Goal: Transaction & Acquisition: Book appointment/travel/reservation

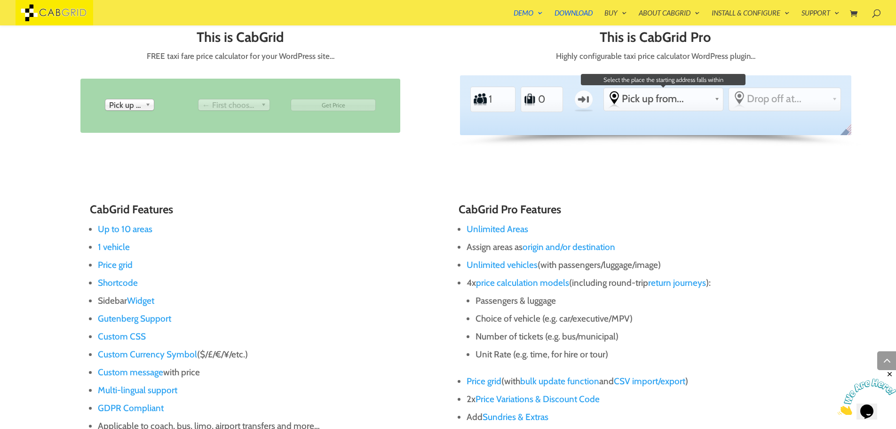
scroll to position [527, 0]
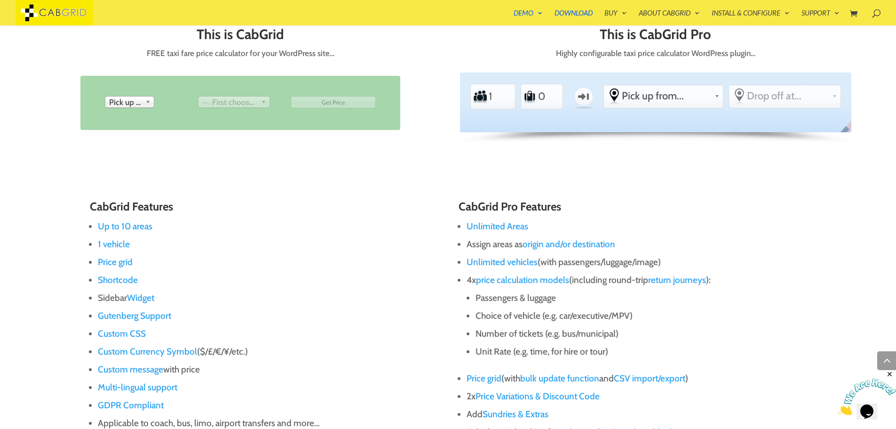
click at [136, 101] on span "Pick up from" at bounding box center [125, 101] width 32 height 11
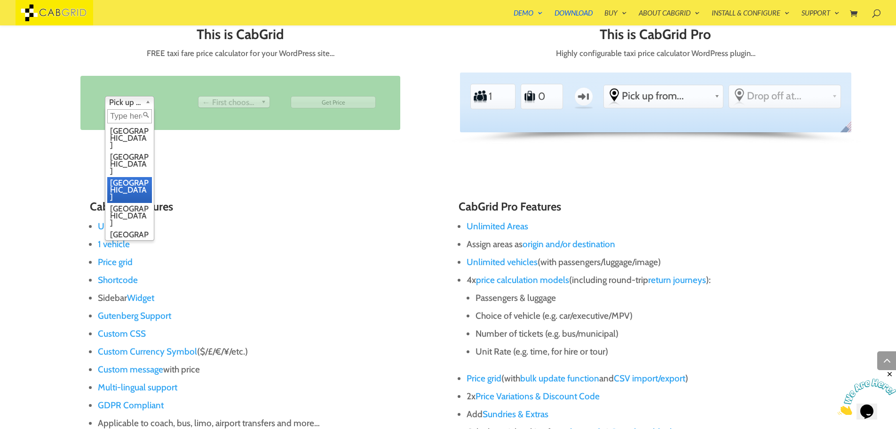
click at [136, 177] on li "Manchester" at bounding box center [129, 190] width 45 height 26
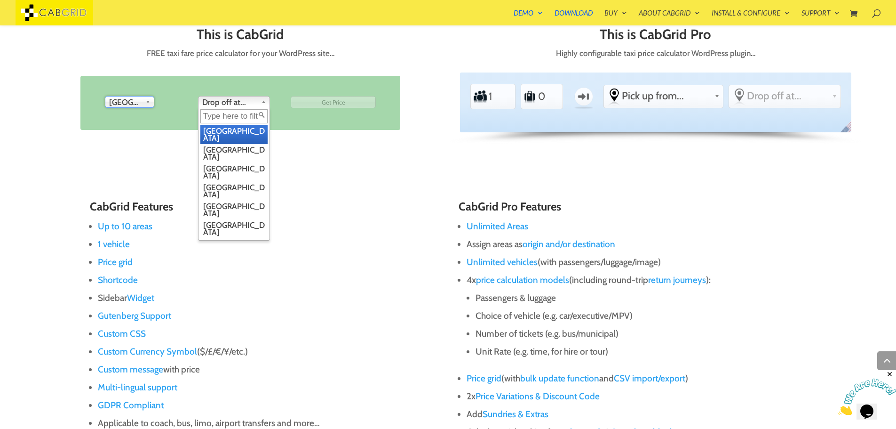
click at [229, 100] on span "Drop off at..." at bounding box center [229, 101] width 55 height 11
click at [224, 182] on li "Edinburgh" at bounding box center [233, 191] width 67 height 19
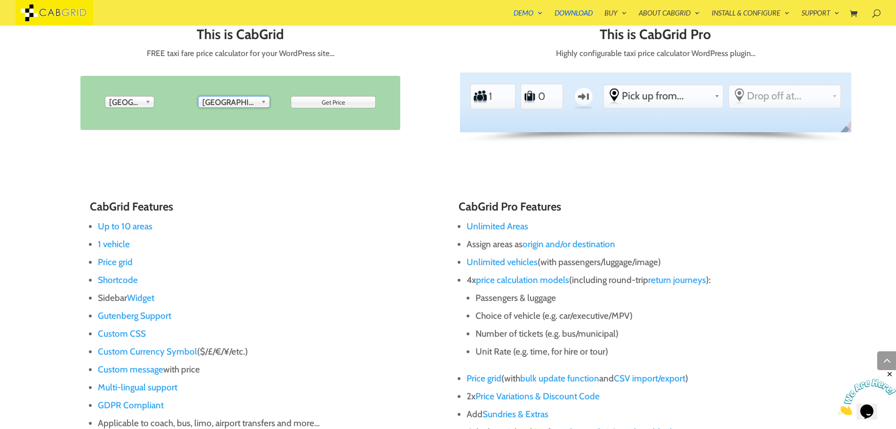
click at [321, 103] on input "Get Price" at bounding box center [333, 102] width 85 height 12
type input "Please Wait..."
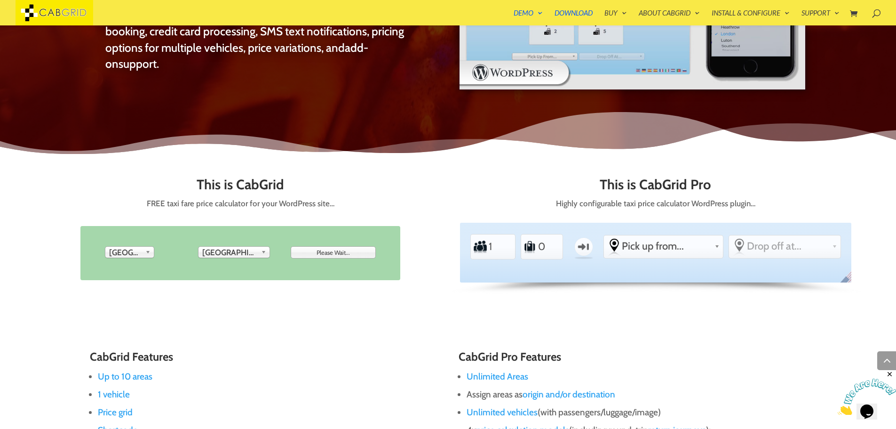
scroll to position [376, 0]
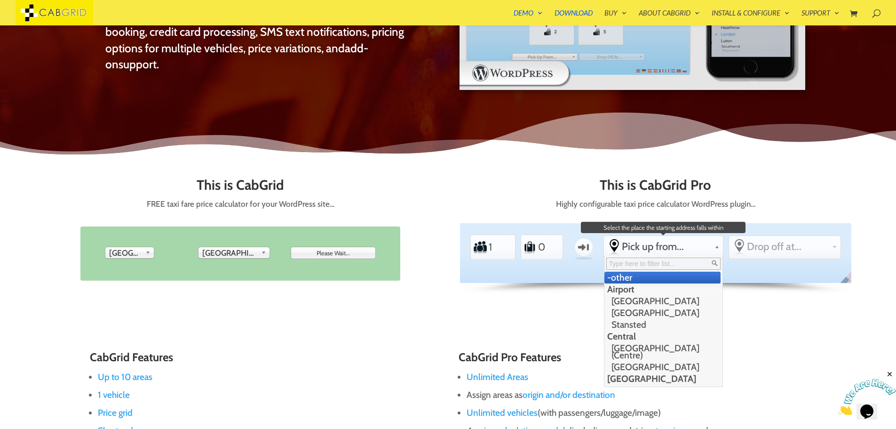
click at [644, 247] on span "Pick up from..." at bounding box center [666, 246] width 89 height 13
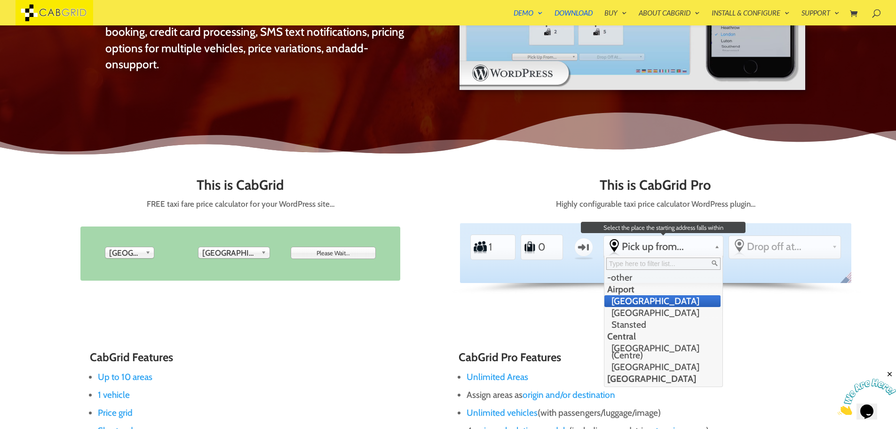
click at [659, 303] on li "[GEOGRAPHIC_DATA]" at bounding box center [663, 301] width 116 height 12
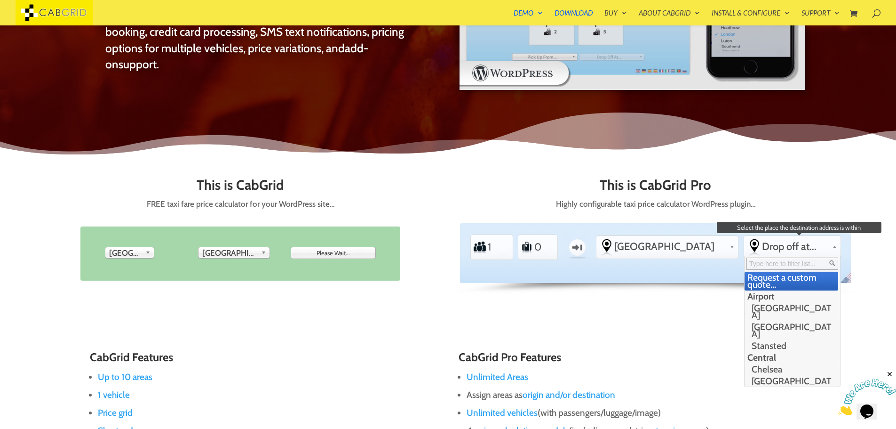
click at [781, 256] on div "Drop off at... Request a custom quote... Airport Gatwick Airport Heathrow Airpo…" at bounding box center [792, 246] width 96 height 21
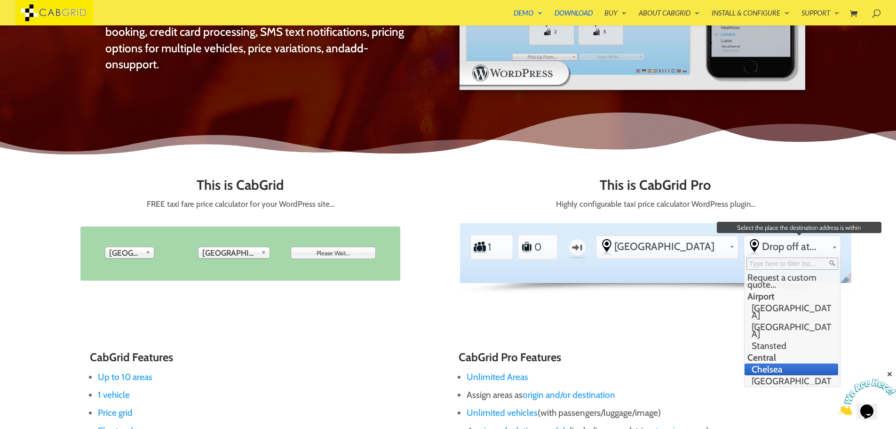
click at [782, 363] on li "Chelsea" at bounding box center [792, 369] width 94 height 12
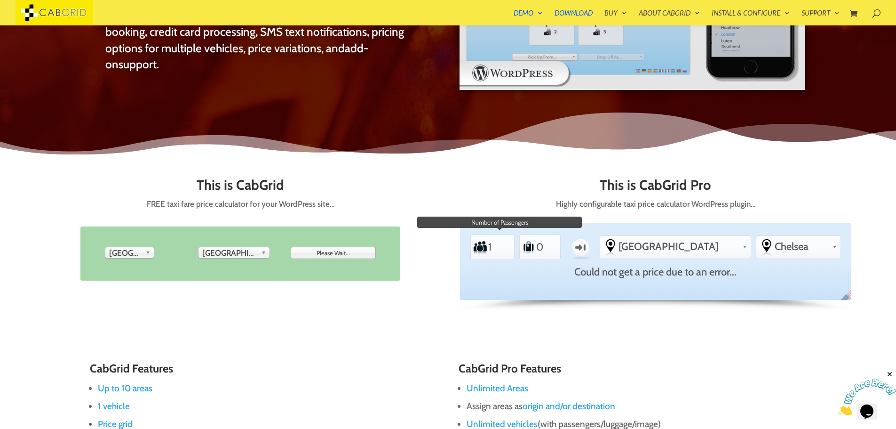
click at [491, 243] on input "1" at bounding box center [499, 246] width 23 height 21
type input "1"
click at [556, 242] on input "1" at bounding box center [547, 247] width 23 height 21
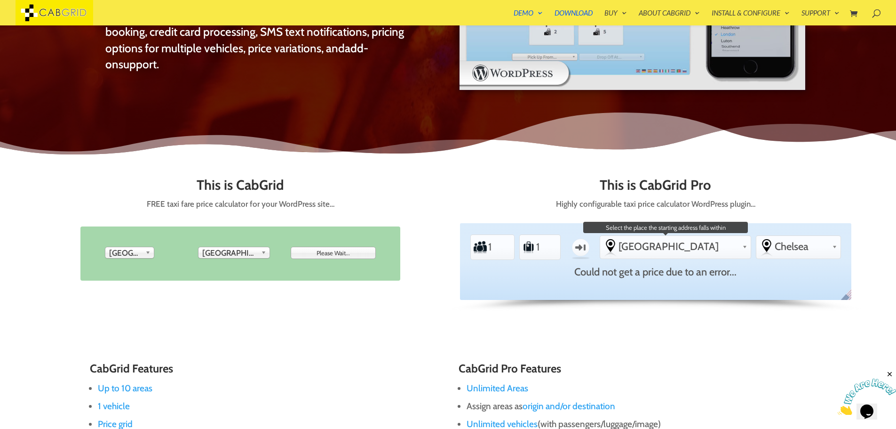
click at [677, 246] on span "[GEOGRAPHIC_DATA]" at bounding box center [679, 246] width 120 height 13
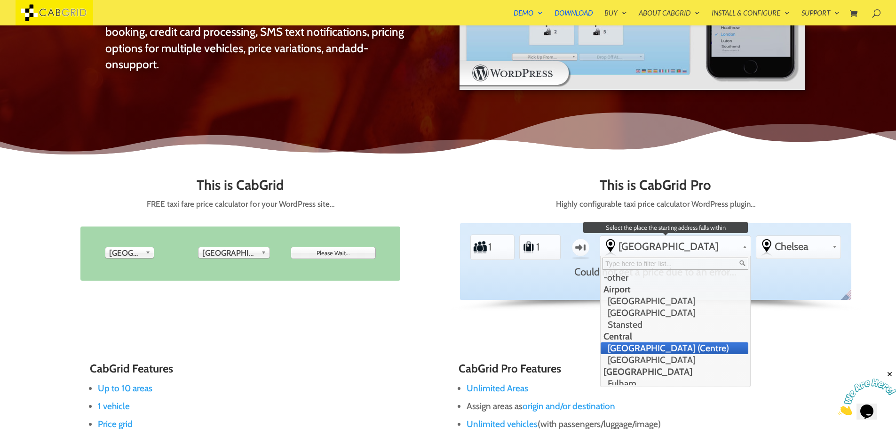
click at [671, 348] on li "[GEOGRAPHIC_DATA] (Centre)" at bounding box center [674, 348] width 147 height 12
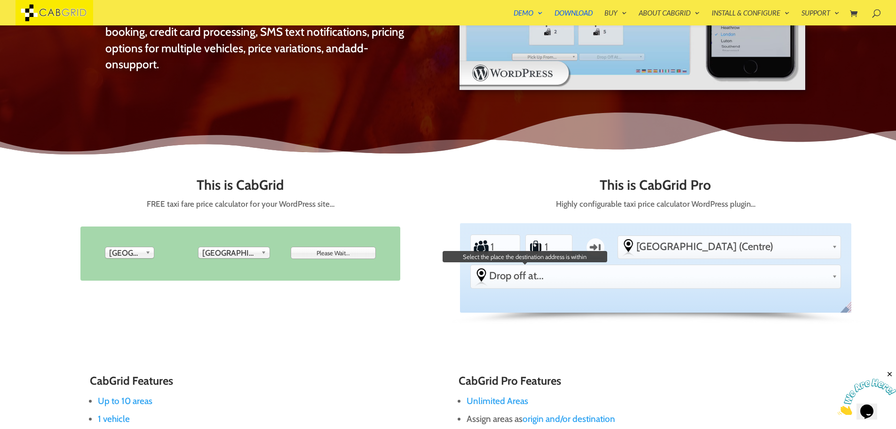
click at [793, 269] on span "Drop off at..." at bounding box center [658, 275] width 339 height 13
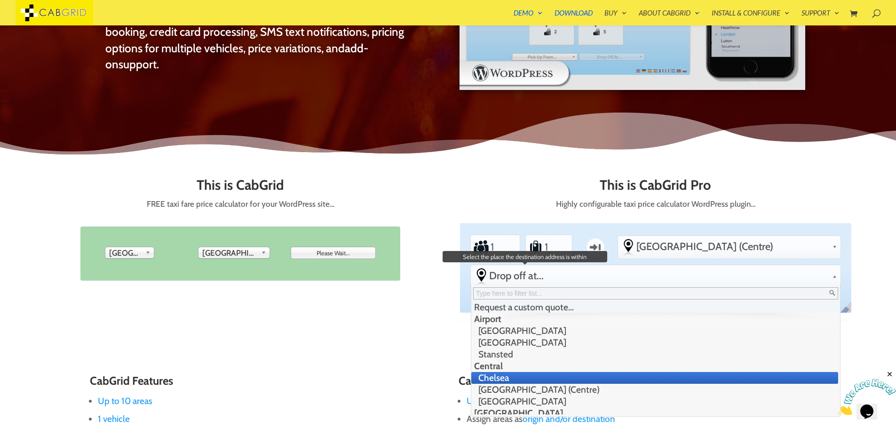
click at [783, 372] on li "Chelsea" at bounding box center [655, 378] width 367 height 12
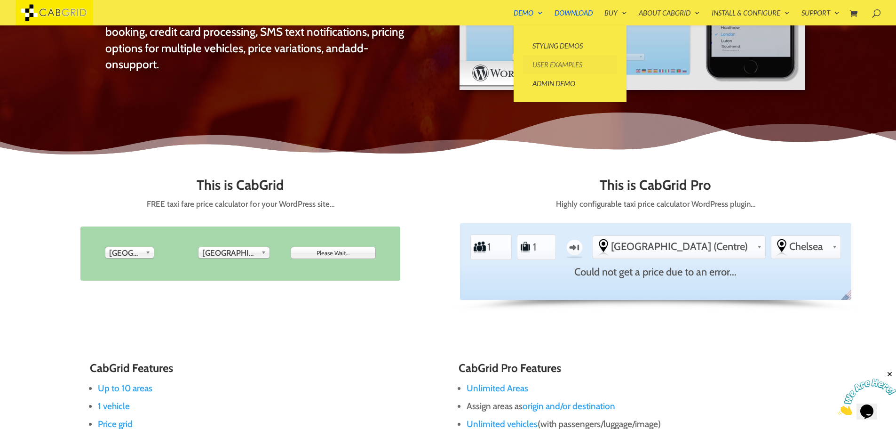
click at [553, 65] on link "User Examples" at bounding box center [570, 64] width 94 height 19
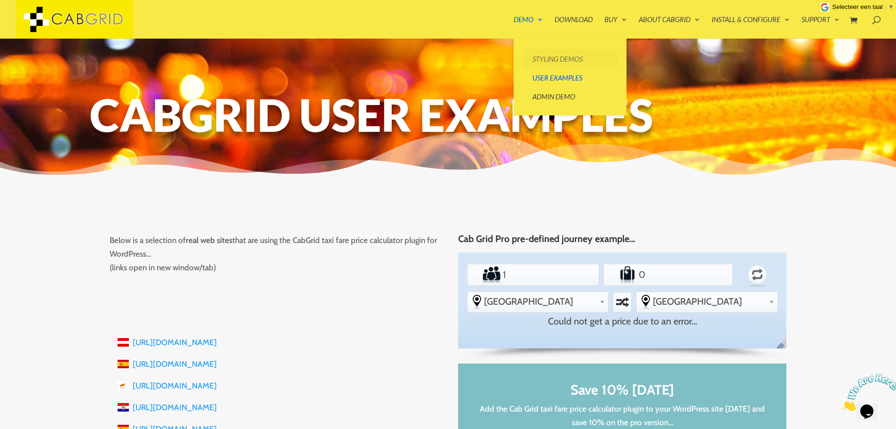
click at [536, 53] on link "Styling Demos" at bounding box center [570, 58] width 94 height 19
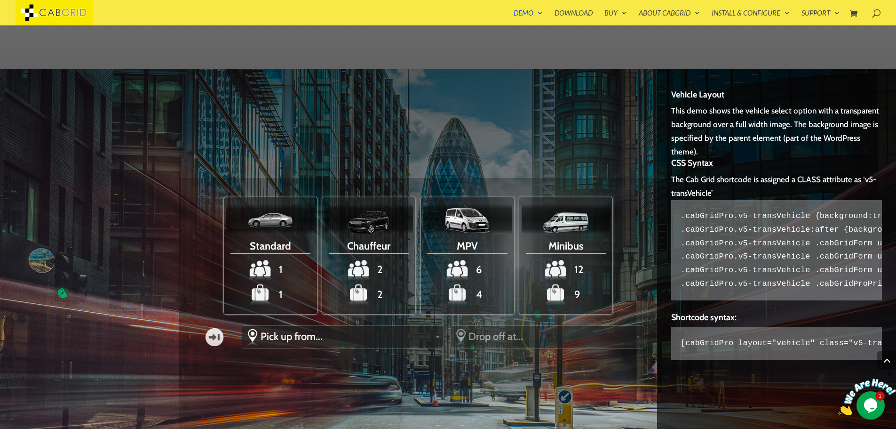
scroll to position [1109, 0]
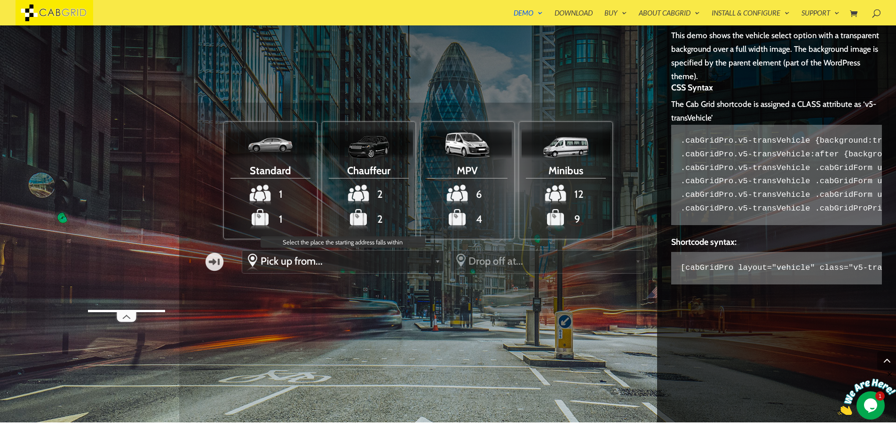
click at [310, 257] on span "Pick up from..." at bounding box center [346, 261] width 171 height 13
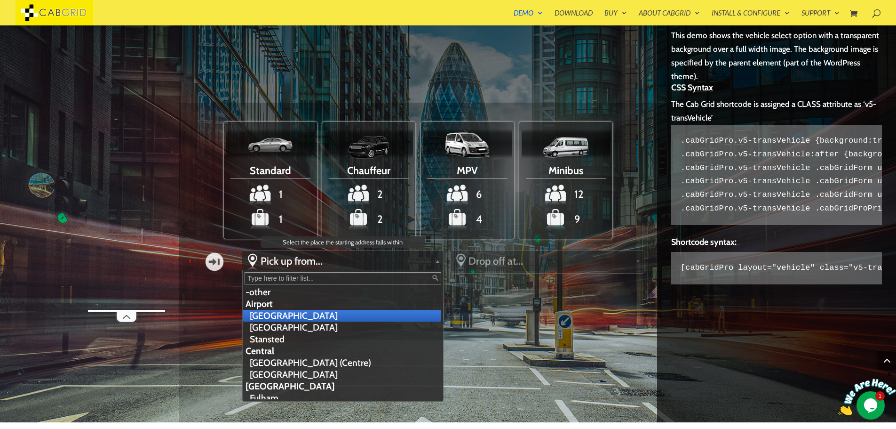
click at [304, 315] on li "[GEOGRAPHIC_DATA]" at bounding box center [342, 316] width 198 height 12
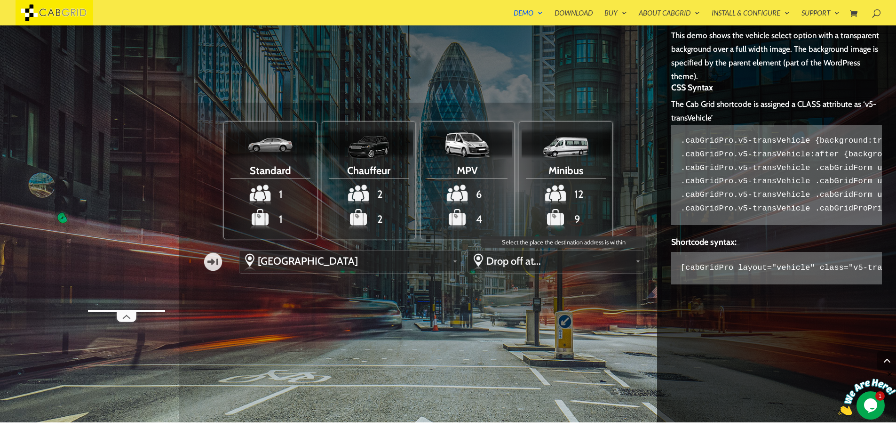
click at [498, 256] on span "Drop off at..." at bounding box center [559, 261] width 145 height 13
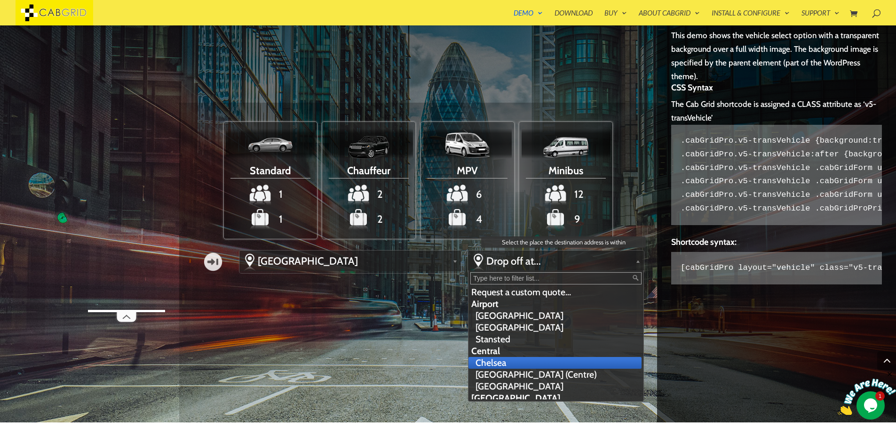
click at [519, 368] on li "Chelsea" at bounding box center [555, 363] width 173 height 12
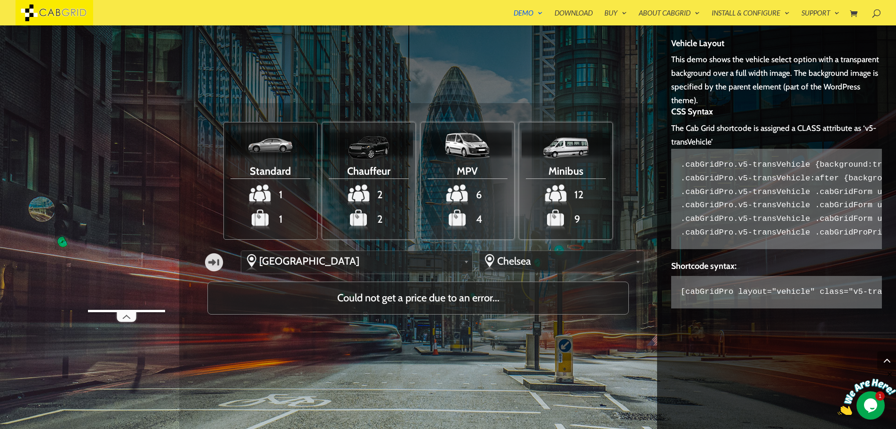
scroll to position [1086, 0]
click at [320, 264] on span "[GEOGRAPHIC_DATA]" at bounding box center [359, 260] width 201 height 13
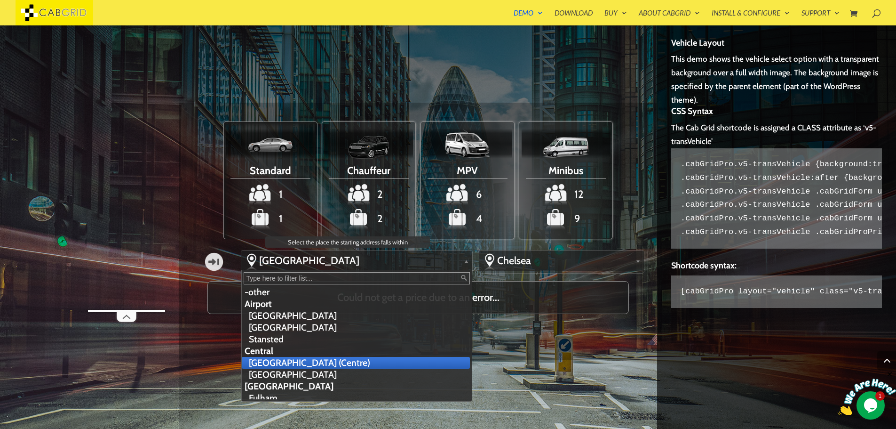
click at [317, 363] on li "[GEOGRAPHIC_DATA] (Centre)" at bounding box center [356, 363] width 228 height 12
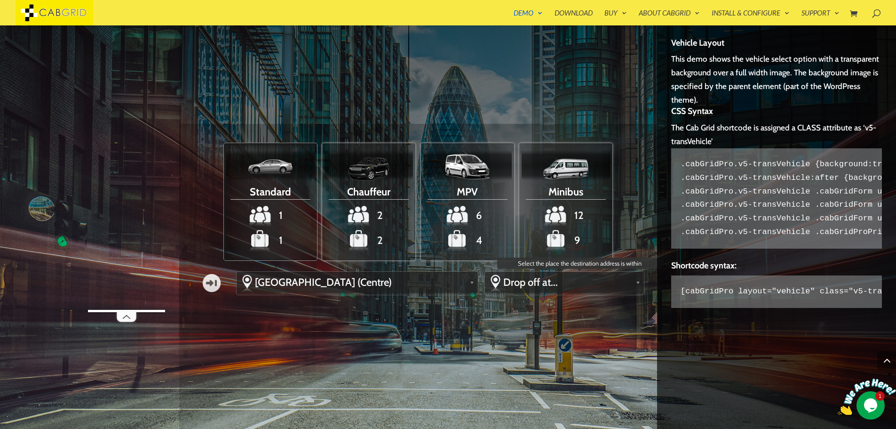
click at [513, 285] on span "Drop off at..." at bounding box center [568, 282] width 128 height 13
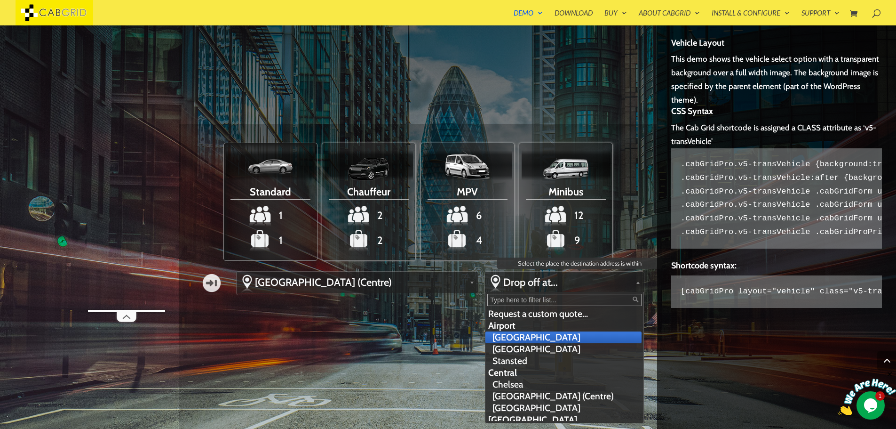
click at [518, 335] on li "[GEOGRAPHIC_DATA]" at bounding box center [564, 337] width 156 height 12
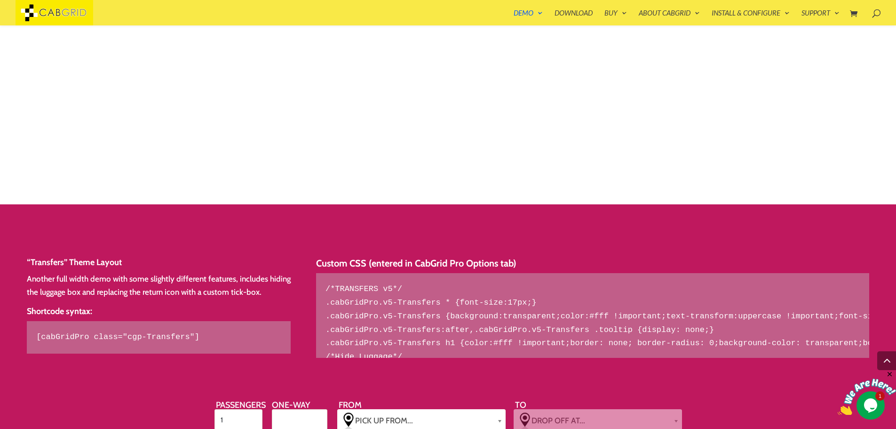
scroll to position [1763, 0]
